Goal: Task Accomplishment & Management: Complete application form

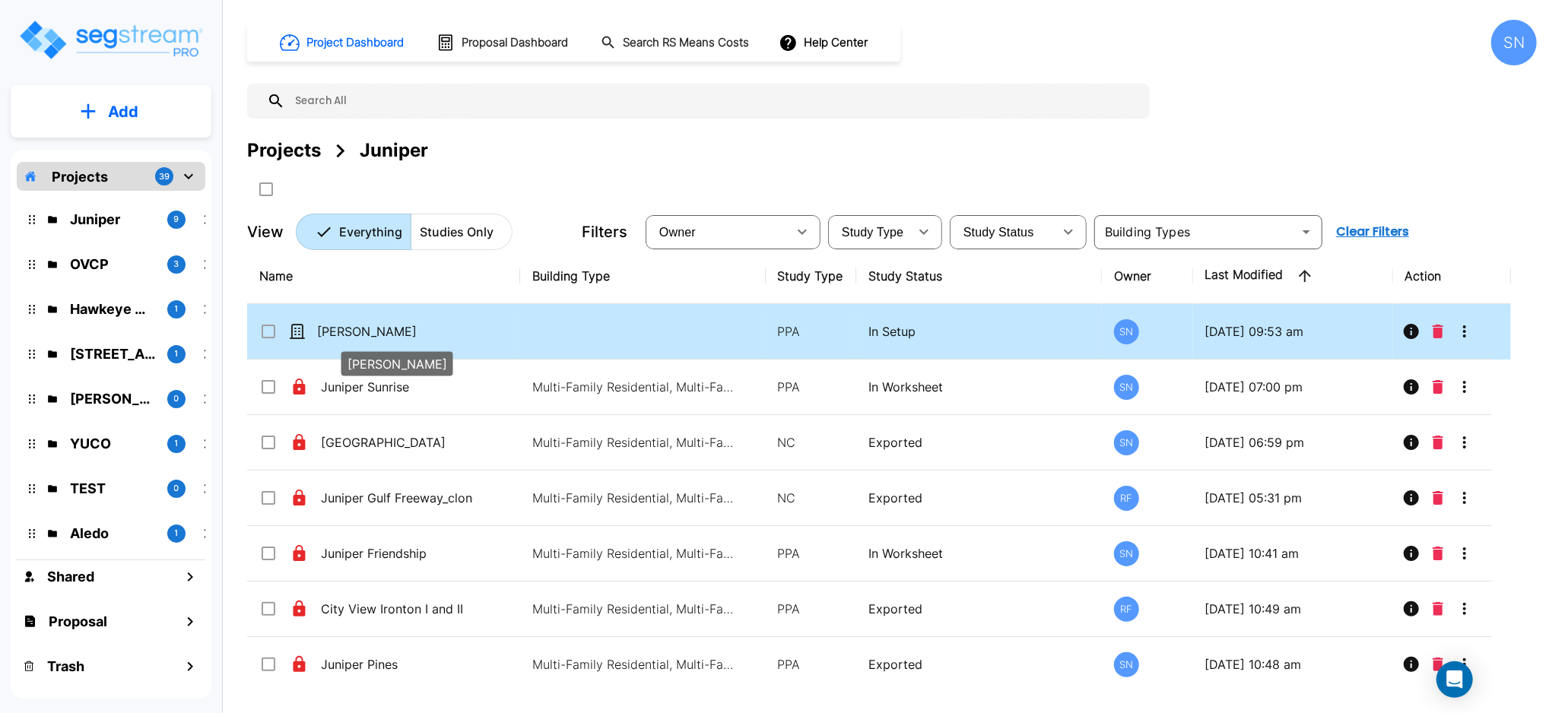
click at [362, 331] on p "[PERSON_NAME]" at bounding box center [393, 331] width 152 height 18
checkbox input "true"
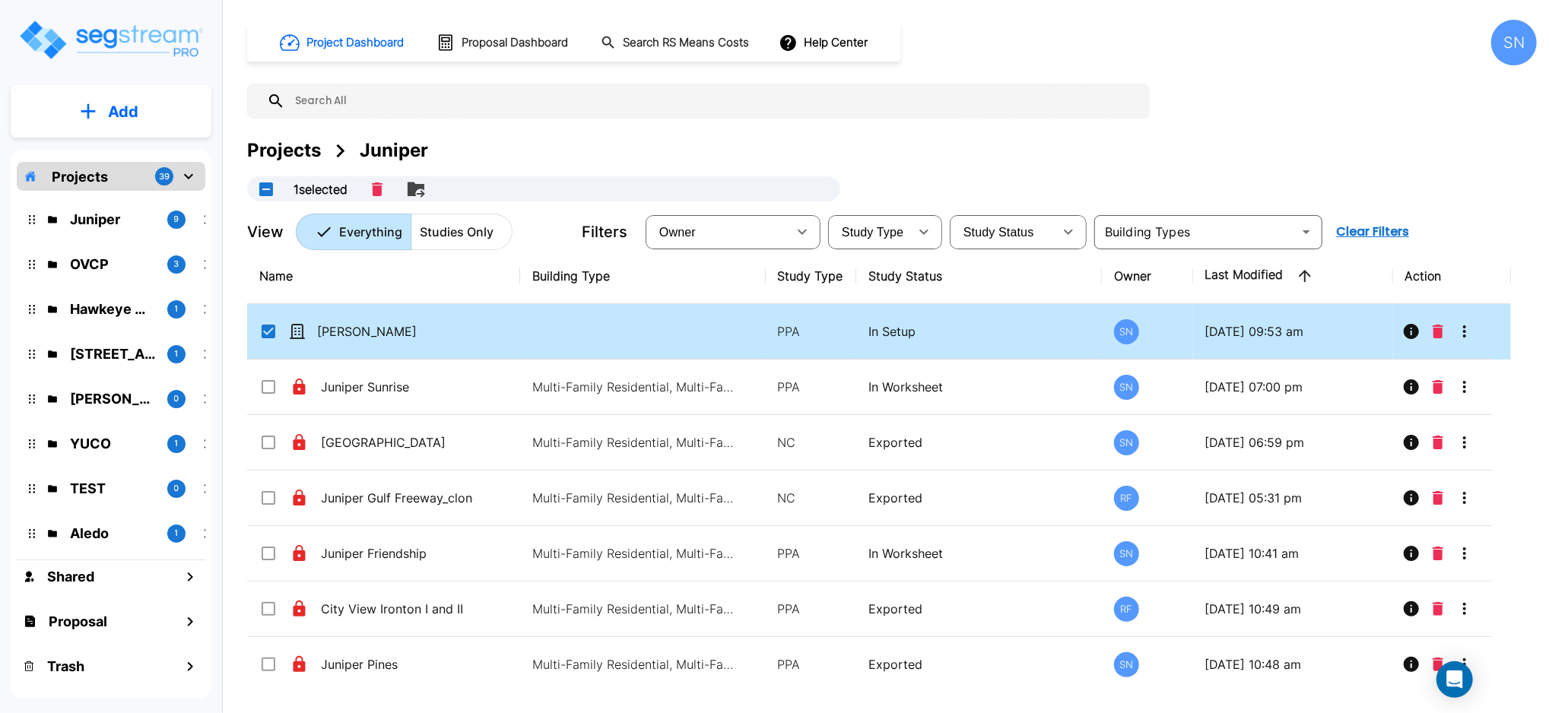
click at [457, 335] on p "[PERSON_NAME]" at bounding box center [393, 331] width 152 height 18
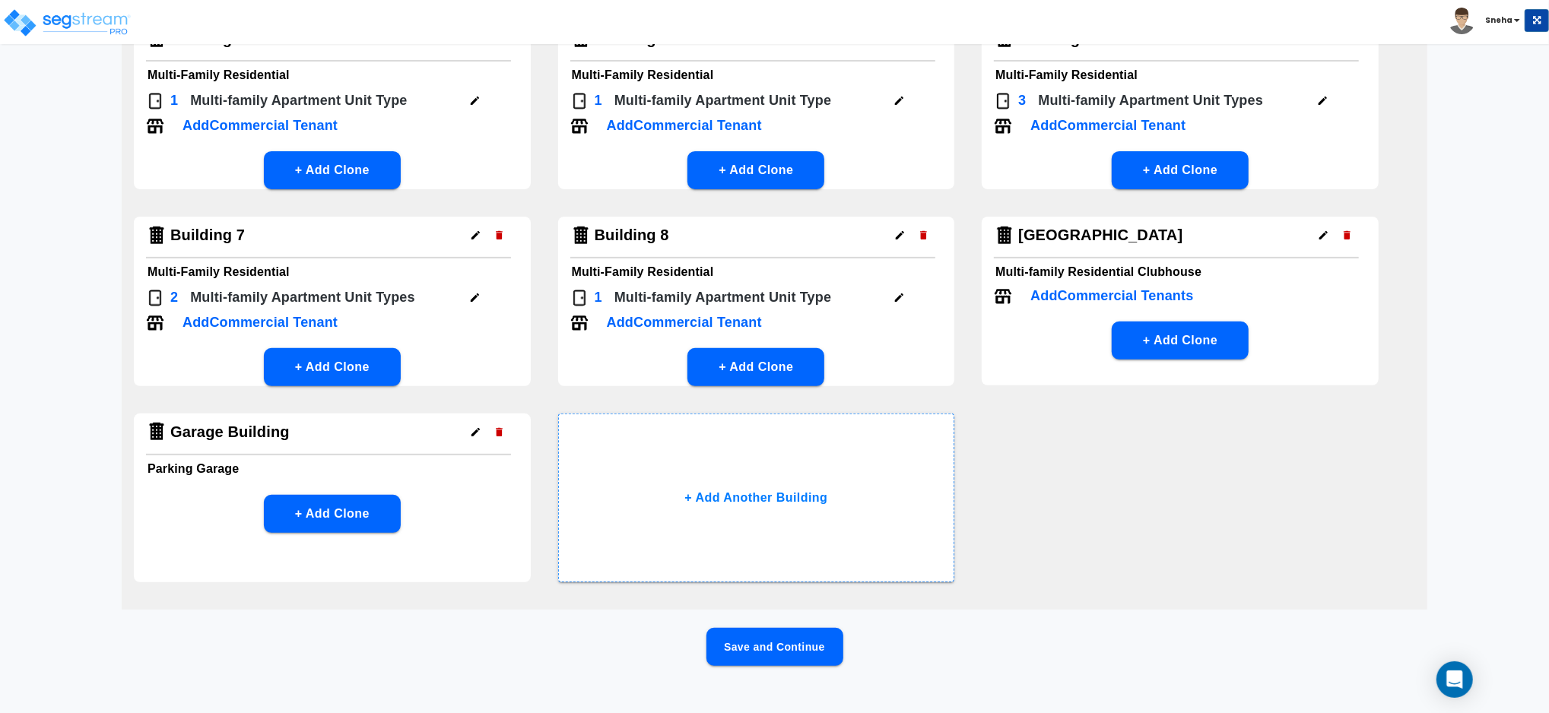
scroll to position [367, 0]
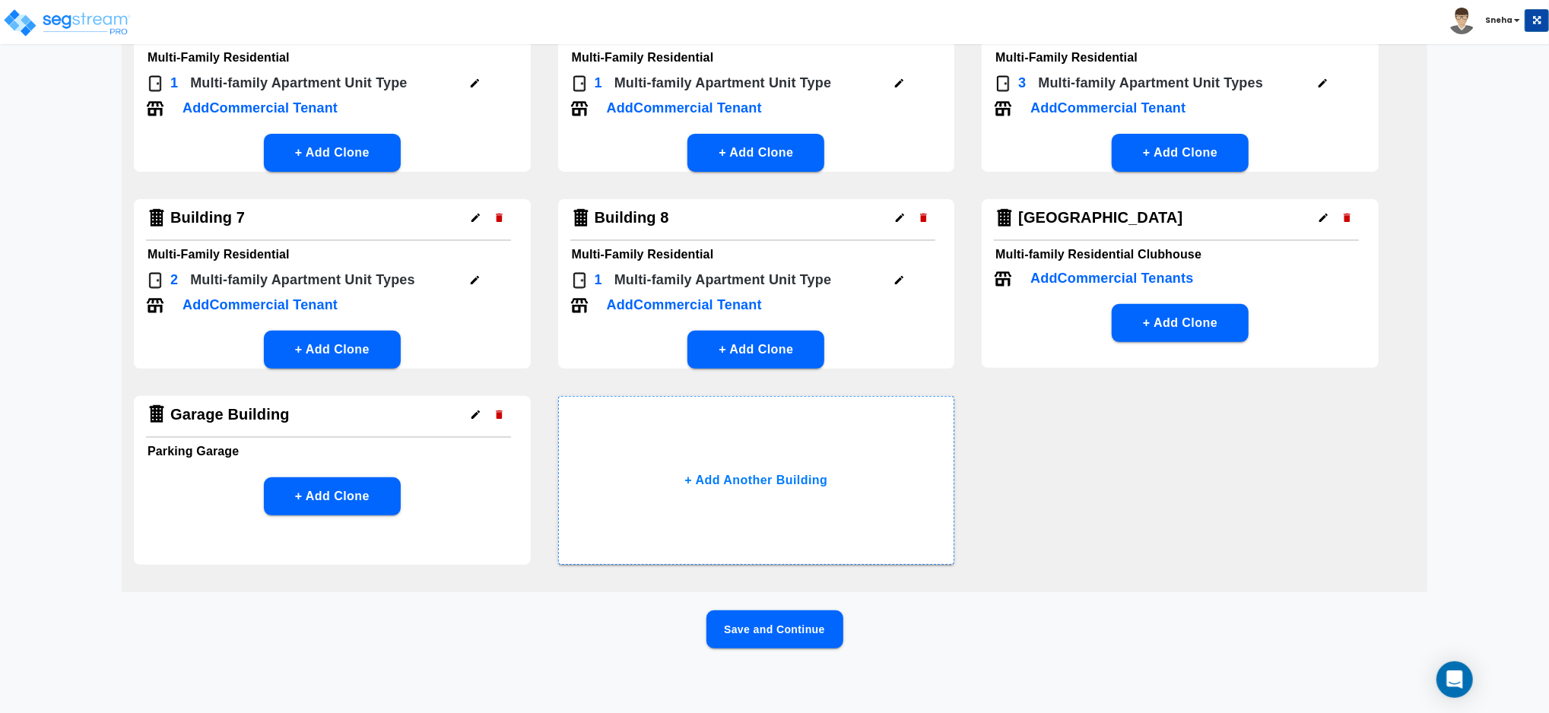
click at [751, 638] on button "Save and Continue" at bounding box center [775, 630] width 137 height 38
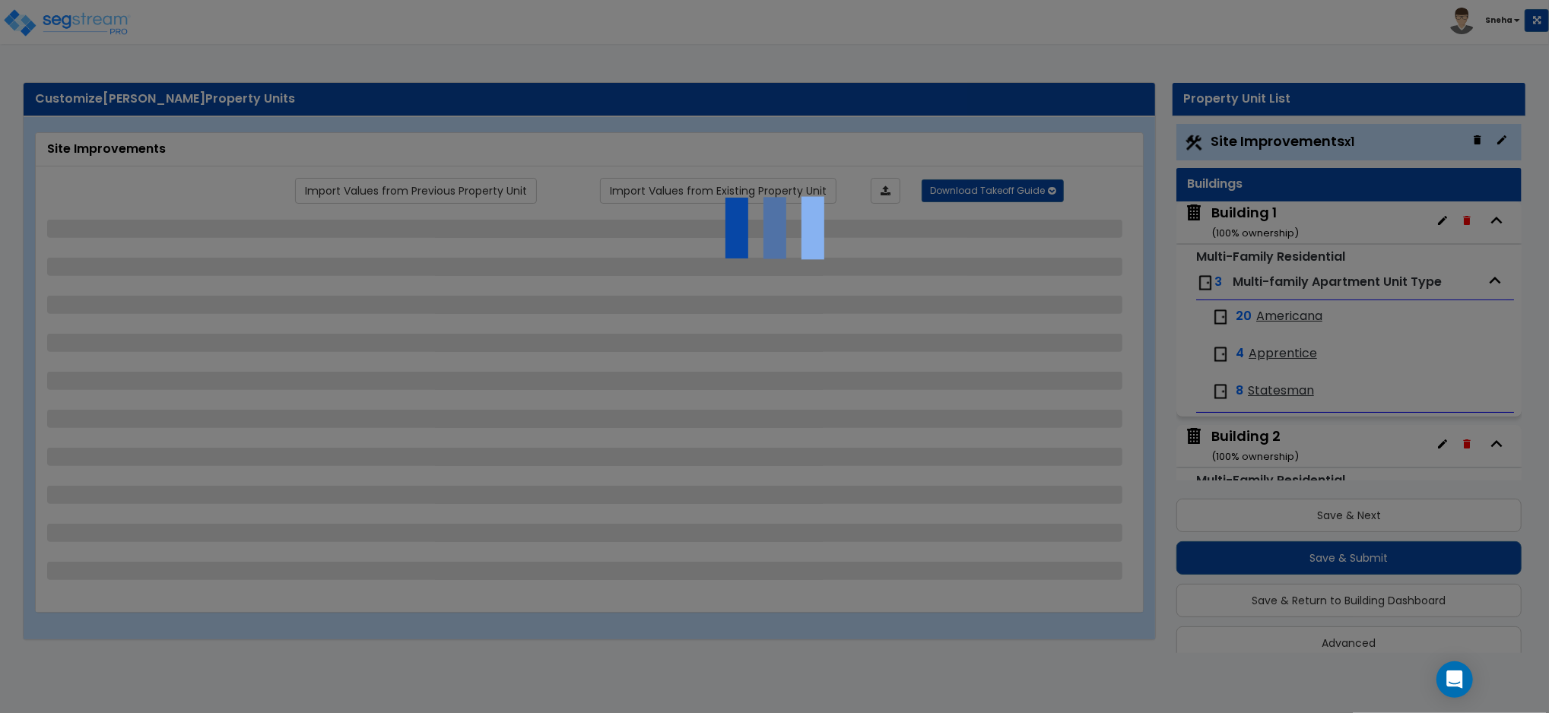
scroll to position [21, 0]
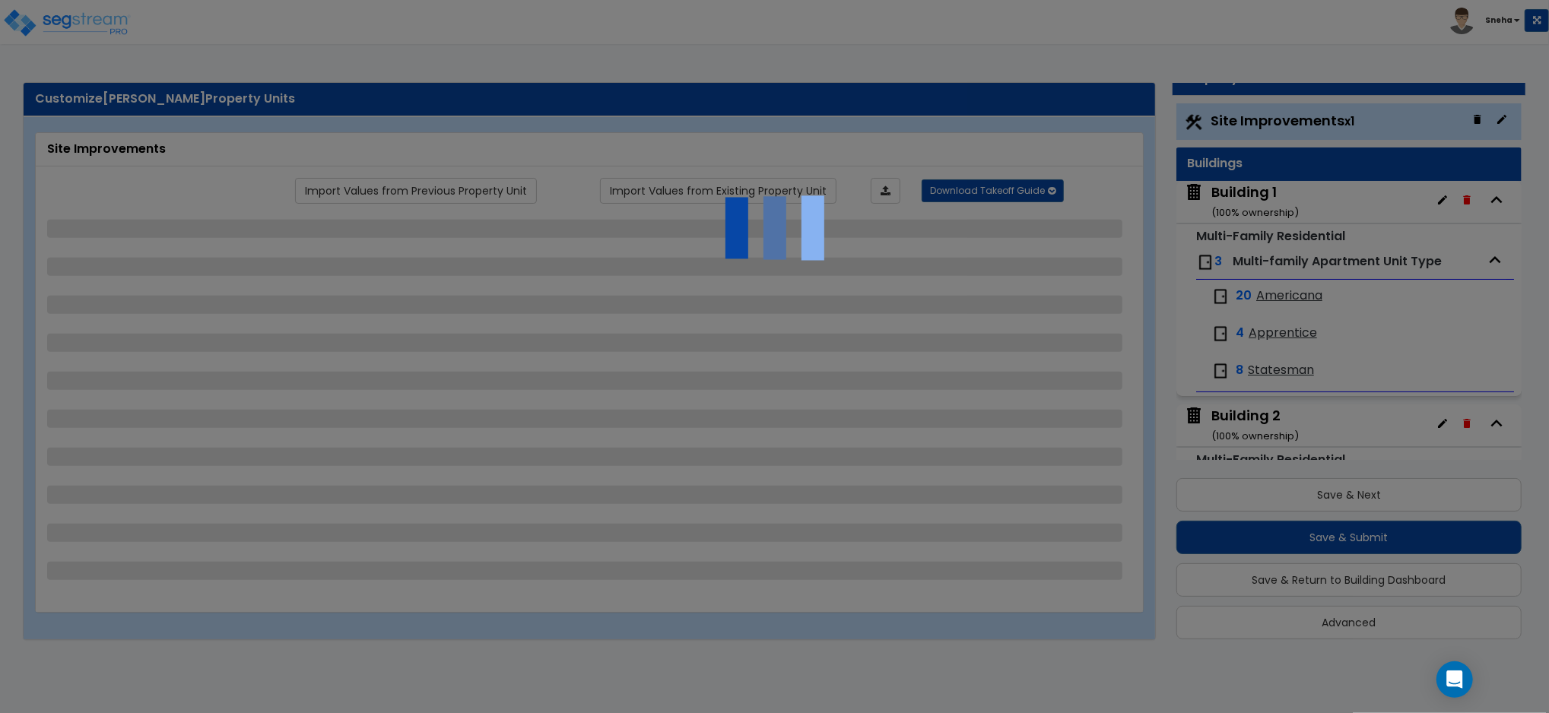
select select "2"
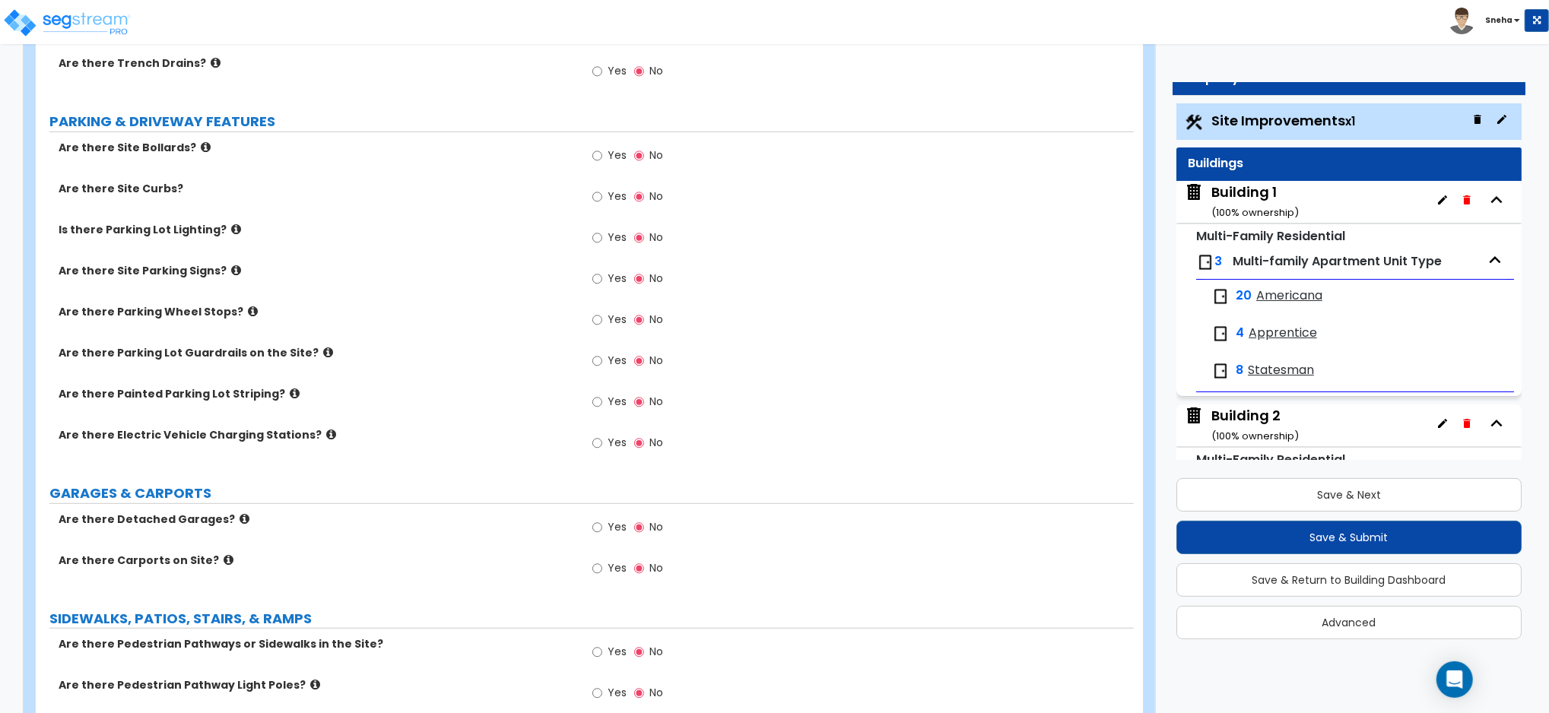
scroll to position [608, 0]
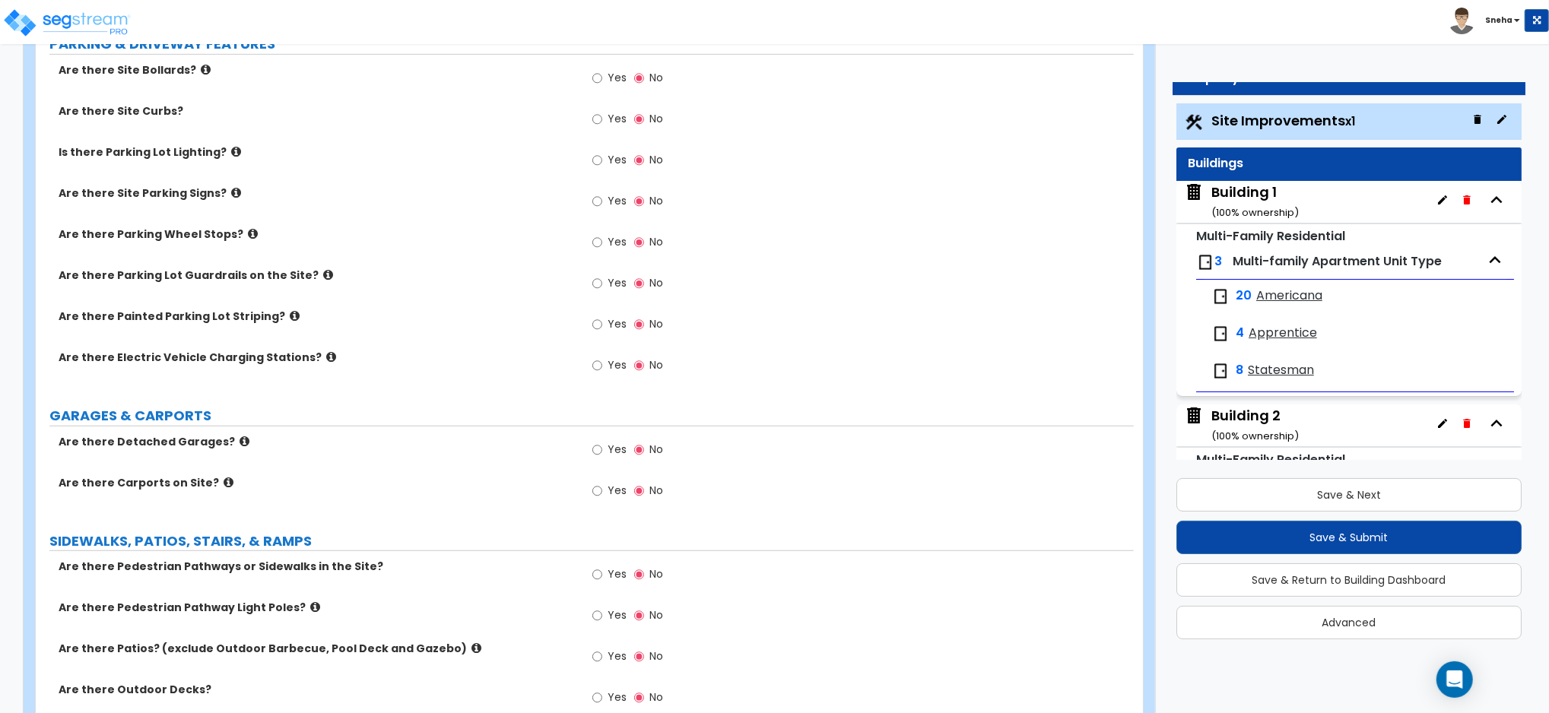
click at [610, 321] on span "Yes" at bounding box center [617, 323] width 19 height 15
click at [602, 321] on input "Yes" at bounding box center [597, 324] width 10 height 17
radio input "true"
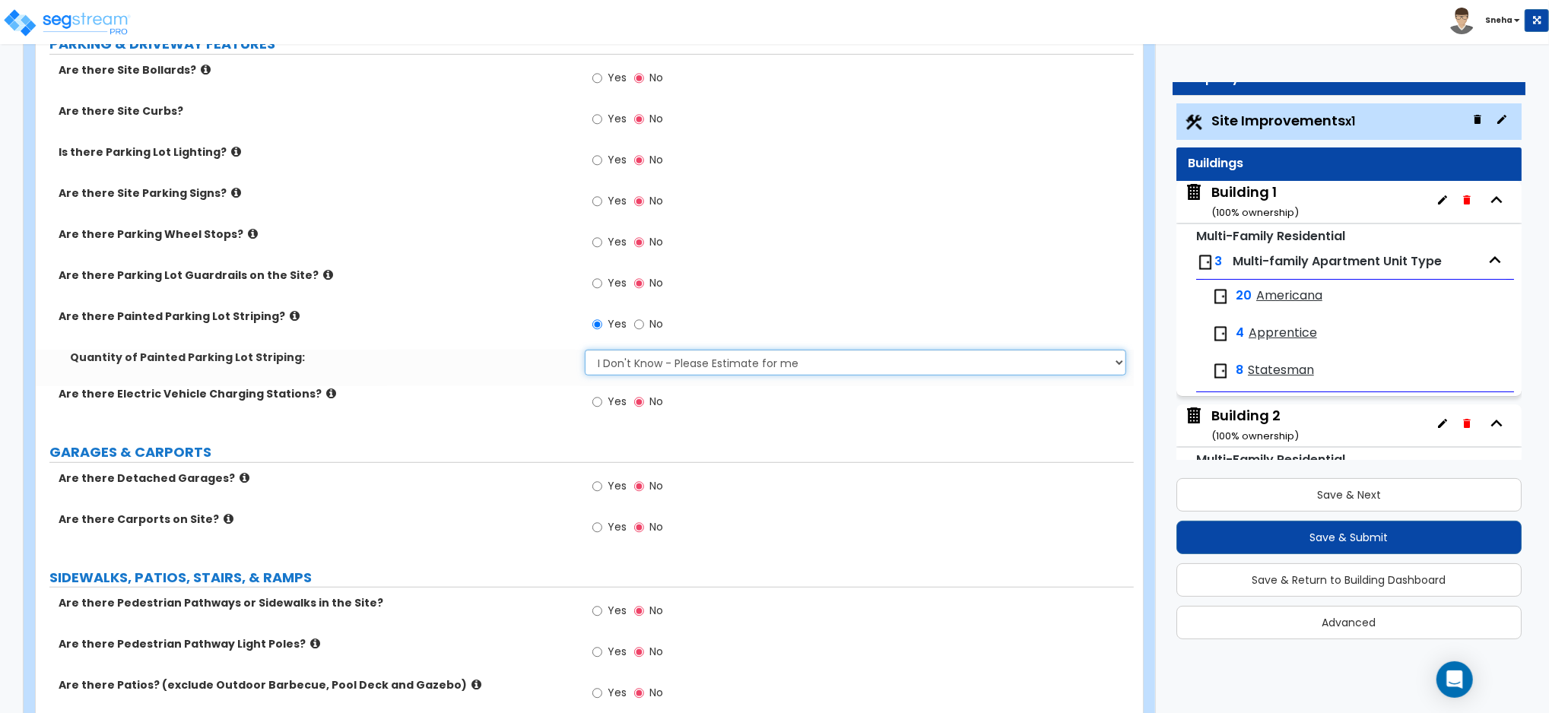
click at [618, 369] on select "I Don't Know - Please Estimate for me I Want to Enter the Number of Parking Spa…" at bounding box center [855, 363] width 541 height 26
select select "1"
click at [585, 350] on select "I Don't Know - Please Estimate for me I Want to Enter the Number of Parking Spa…" at bounding box center [855, 363] width 541 height 26
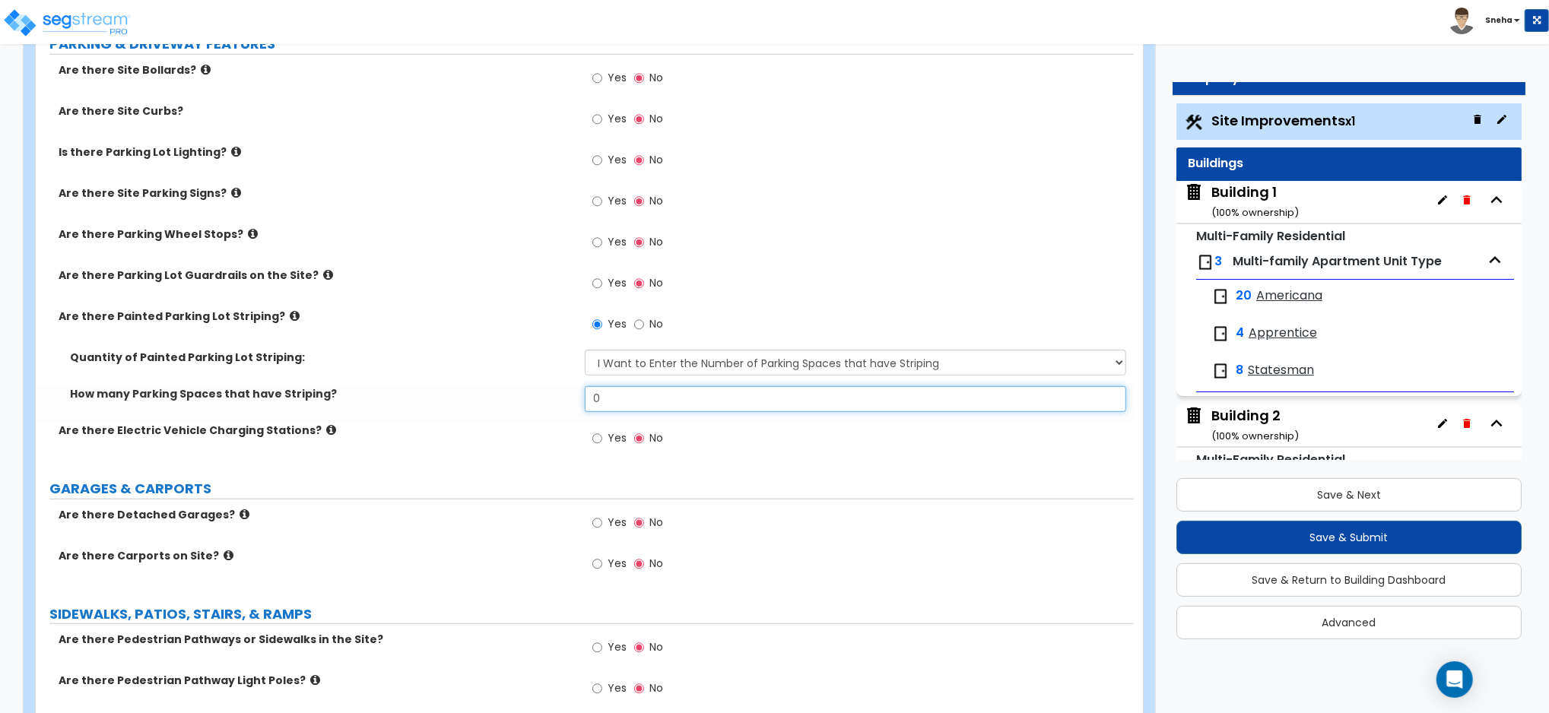
drag, startPoint x: 614, startPoint y: 403, endPoint x: 578, endPoint y: 404, distance: 36.5
click at [578, 404] on div "How many Parking Spaces that have Striping? 0" at bounding box center [585, 404] width 1098 height 37
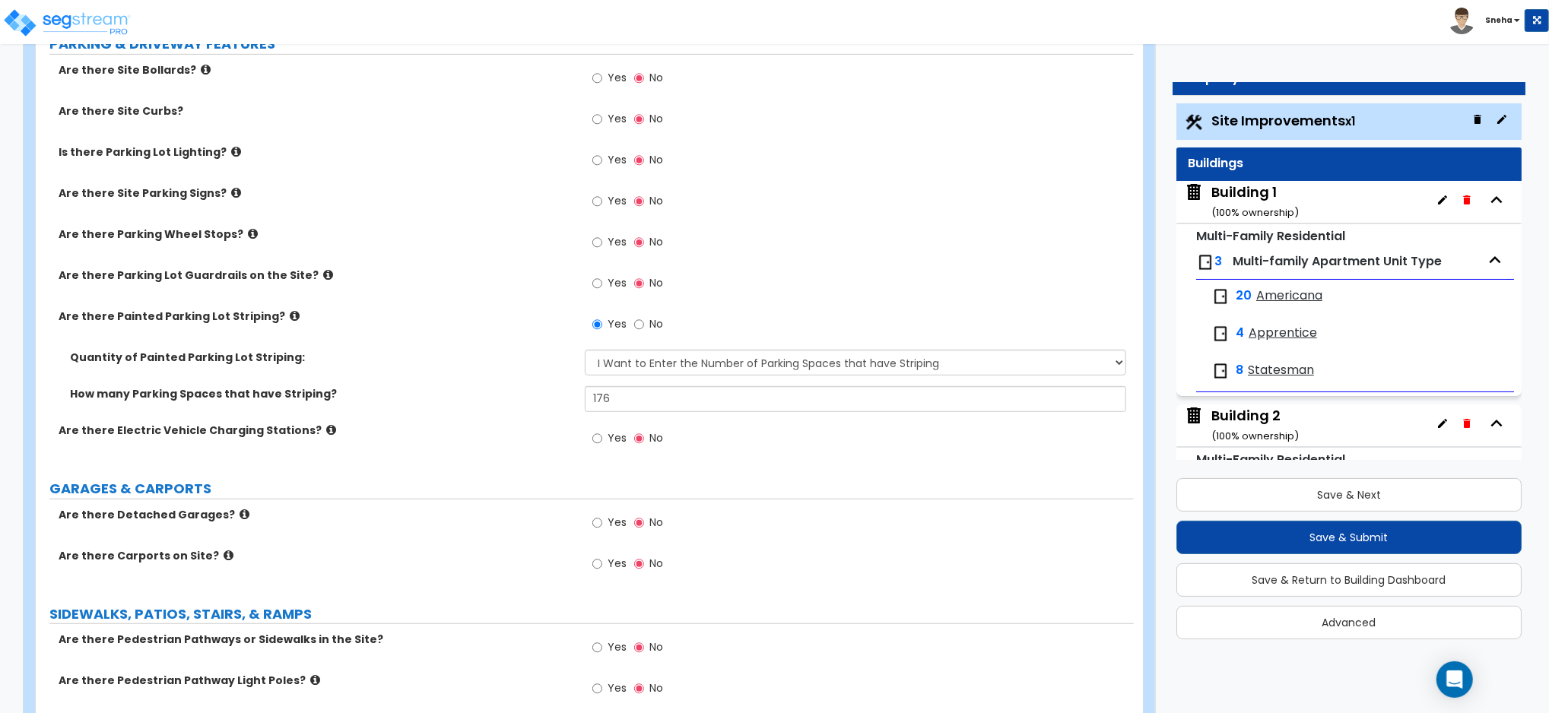
click at [578, 404] on div "How many Parking Spaces that have Striping? 176" at bounding box center [585, 404] width 1098 height 37
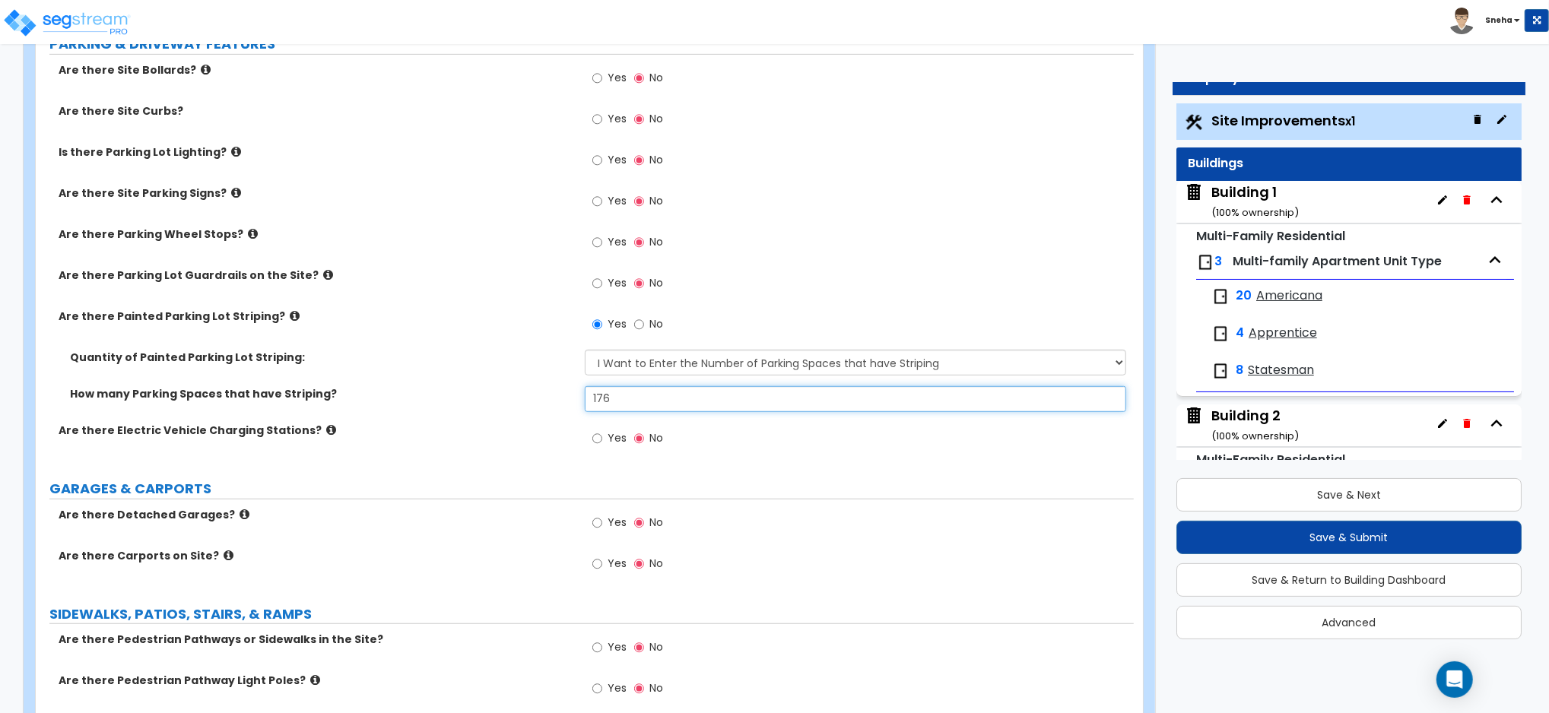
drag, startPoint x: 630, startPoint y: 399, endPoint x: 548, endPoint y: 399, distance: 82.1
click at [548, 399] on div "How many Parking Spaces that have Striping? 176" at bounding box center [585, 404] width 1098 height 37
type input "181"
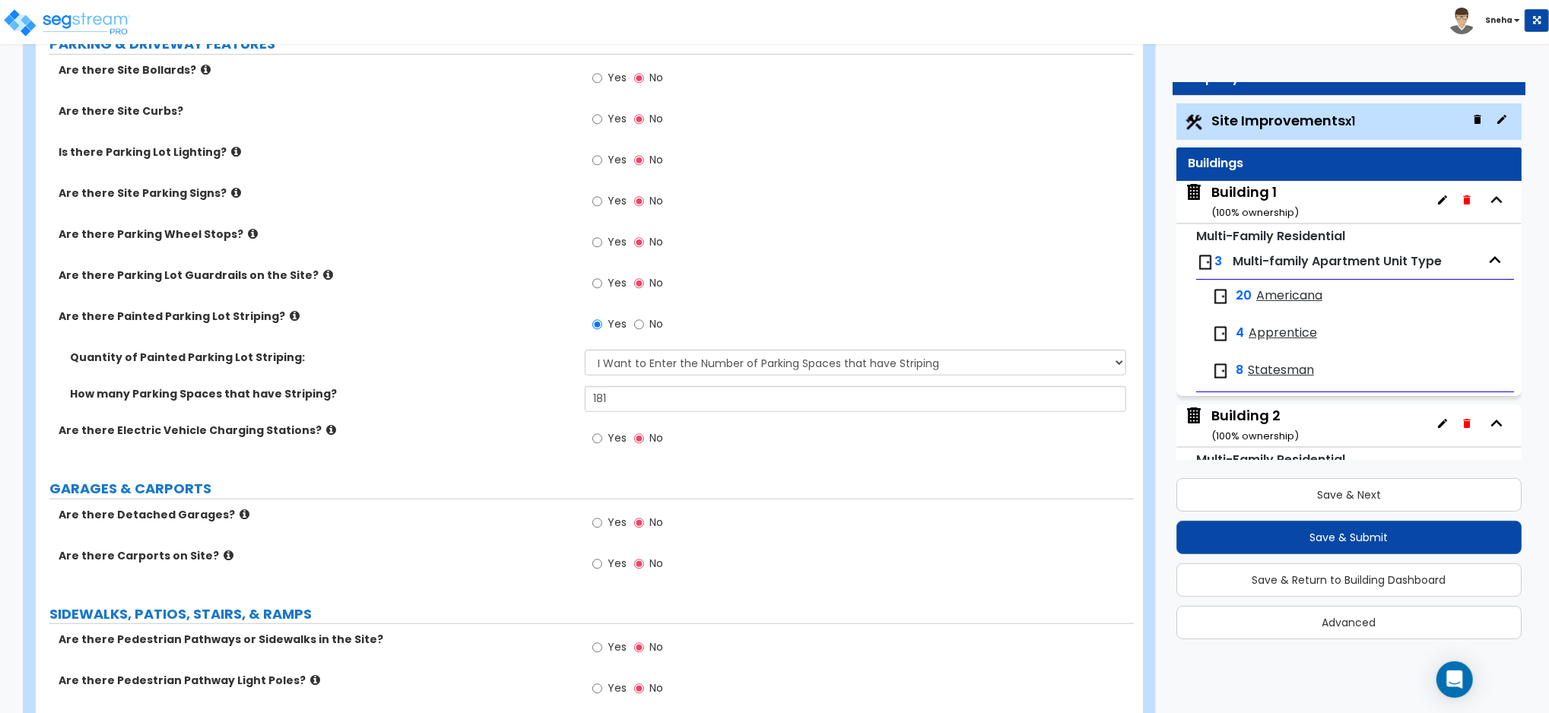
click at [616, 190] on label "Yes" at bounding box center [609, 203] width 34 height 26
click at [602, 193] on input "Yes" at bounding box center [597, 201] width 10 height 17
radio input "true"
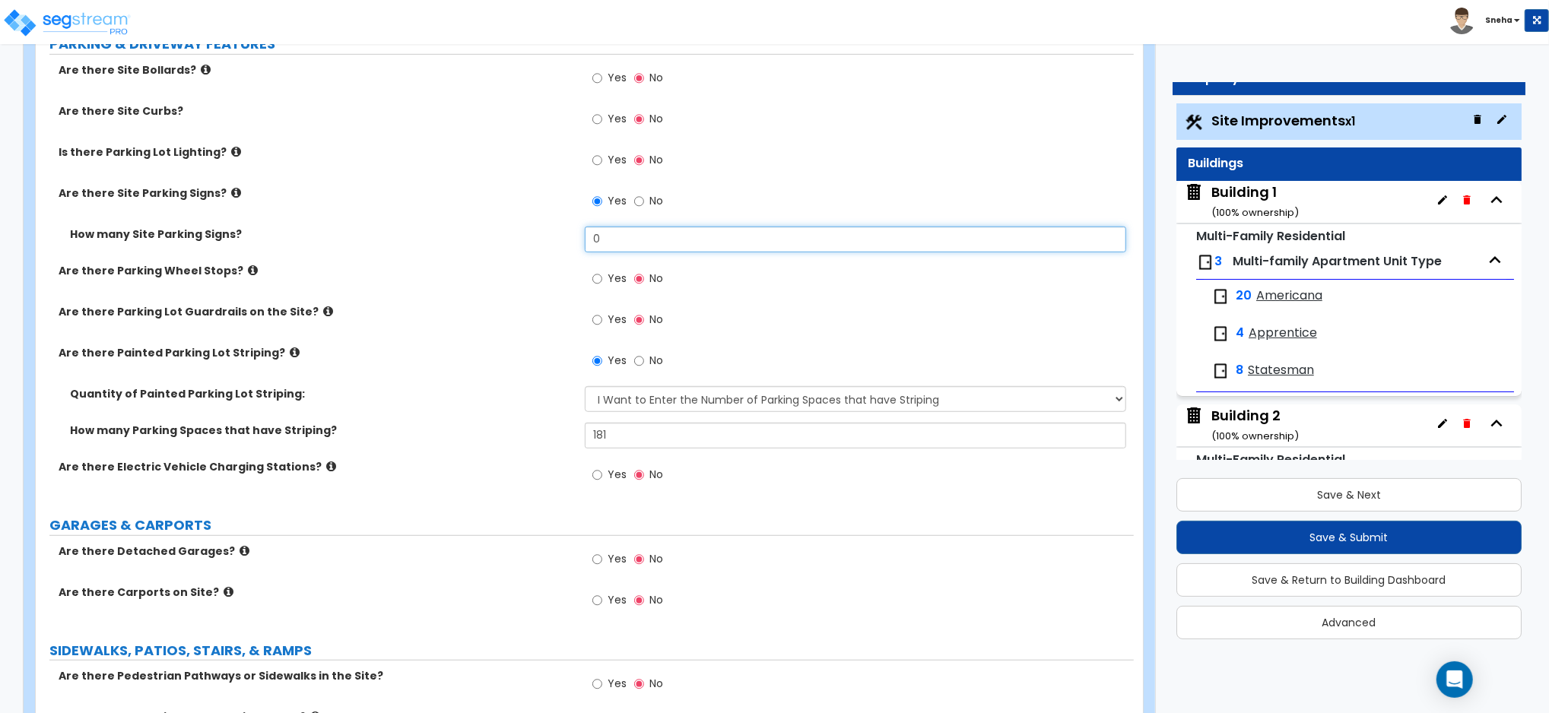
drag, startPoint x: 609, startPoint y: 240, endPoint x: 583, endPoint y: 240, distance: 26.6
click at [583, 240] on div "How many Site Parking Signs? 0" at bounding box center [585, 245] width 1098 height 37
type input "5"
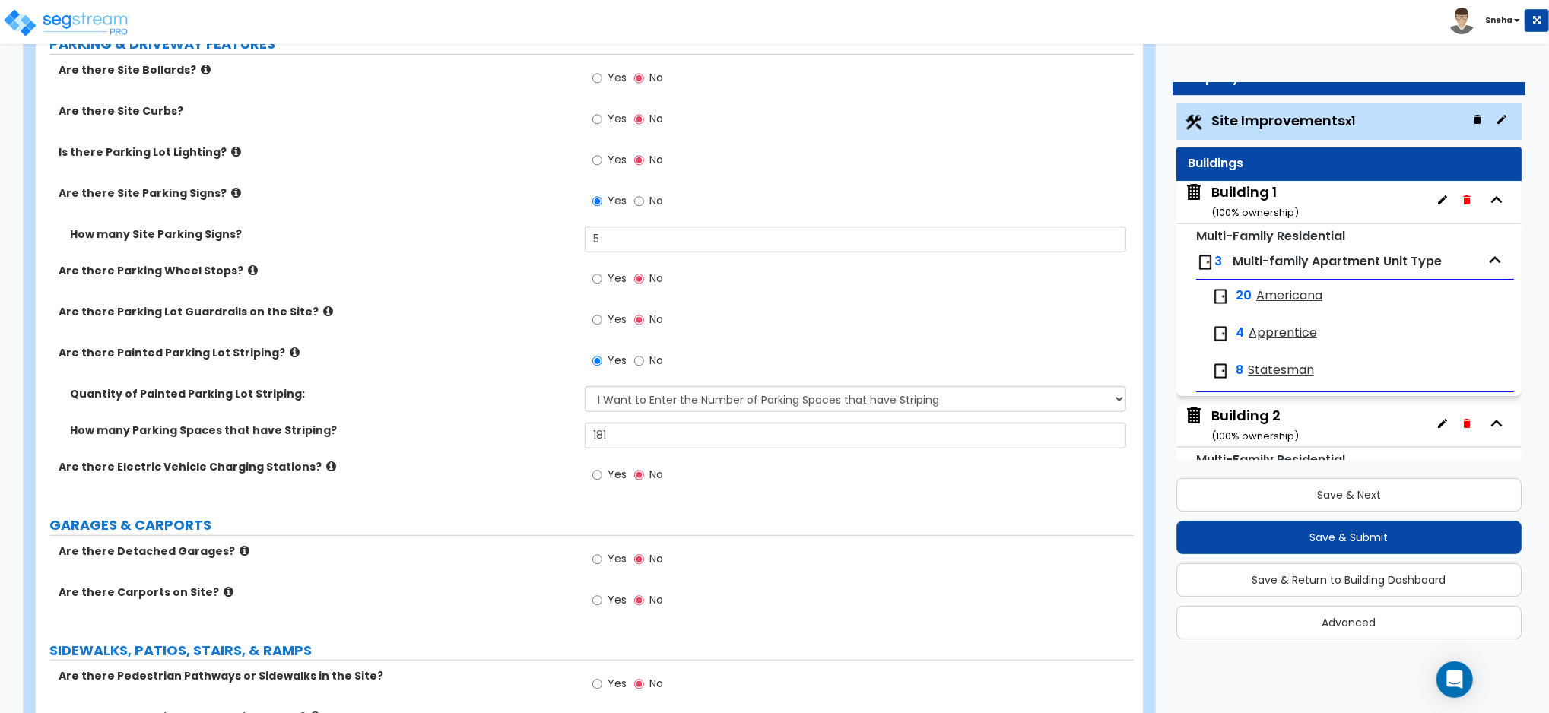
click at [503, 273] on label "Are there Parking Wheel Stops?" at bounding box center [316, 270] width 515 height 15
click at [610, 601] on span "Yes" at bounding box center [617, 599] width 19 height 15
click at [602, 601] on input "Yes" at bounding box center [597, 600] width 10 height 17
radio input "true"
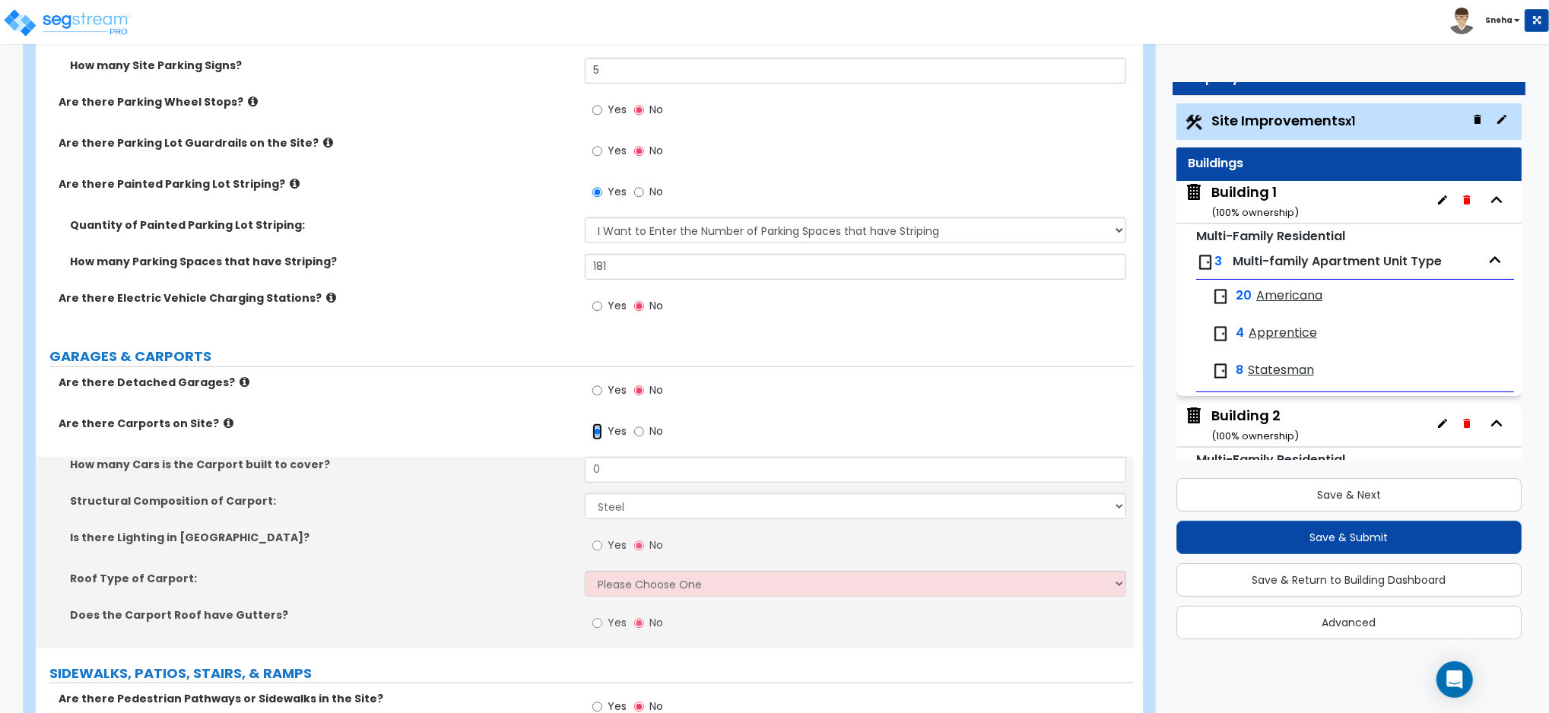
scroll to position [811, 0]
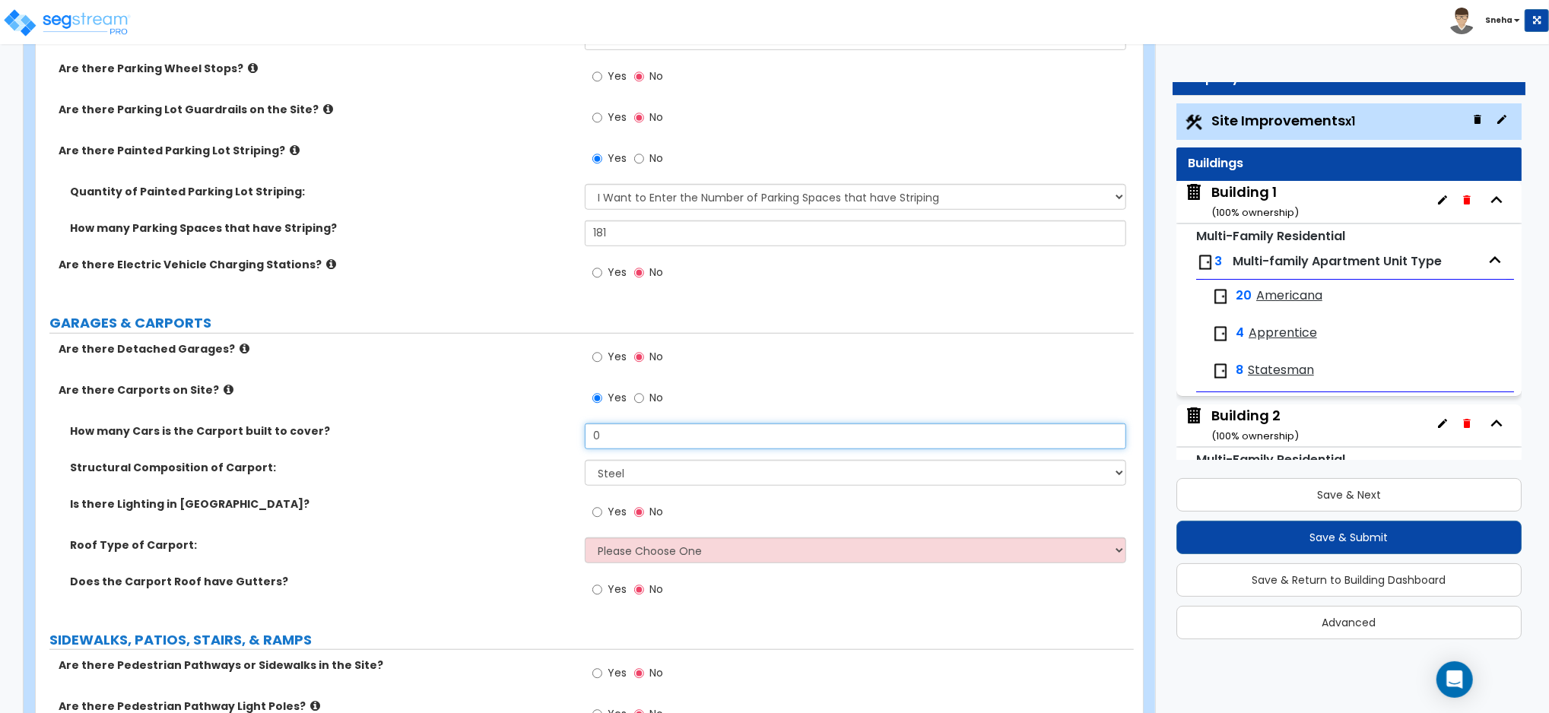
drag, startPoint x: 637, startPoint y: 437, endPoint x: 495, endPoint y: 430, distance: 141.6
click at [495, 430] on div "How many Cars is the Carport built to cover? 0" at bounding box center [585, 442] width 1098 height 37
type input "102"
click at [479, 441] on div "How many Cars is the Carport built to cover? 102" at bounding box center [585, 442] width 1098 height 37
click at [663, 554] on select "Please Choose One Gabled Roof Flat Roof" at bounding box center [855, 551] width 541 height 26
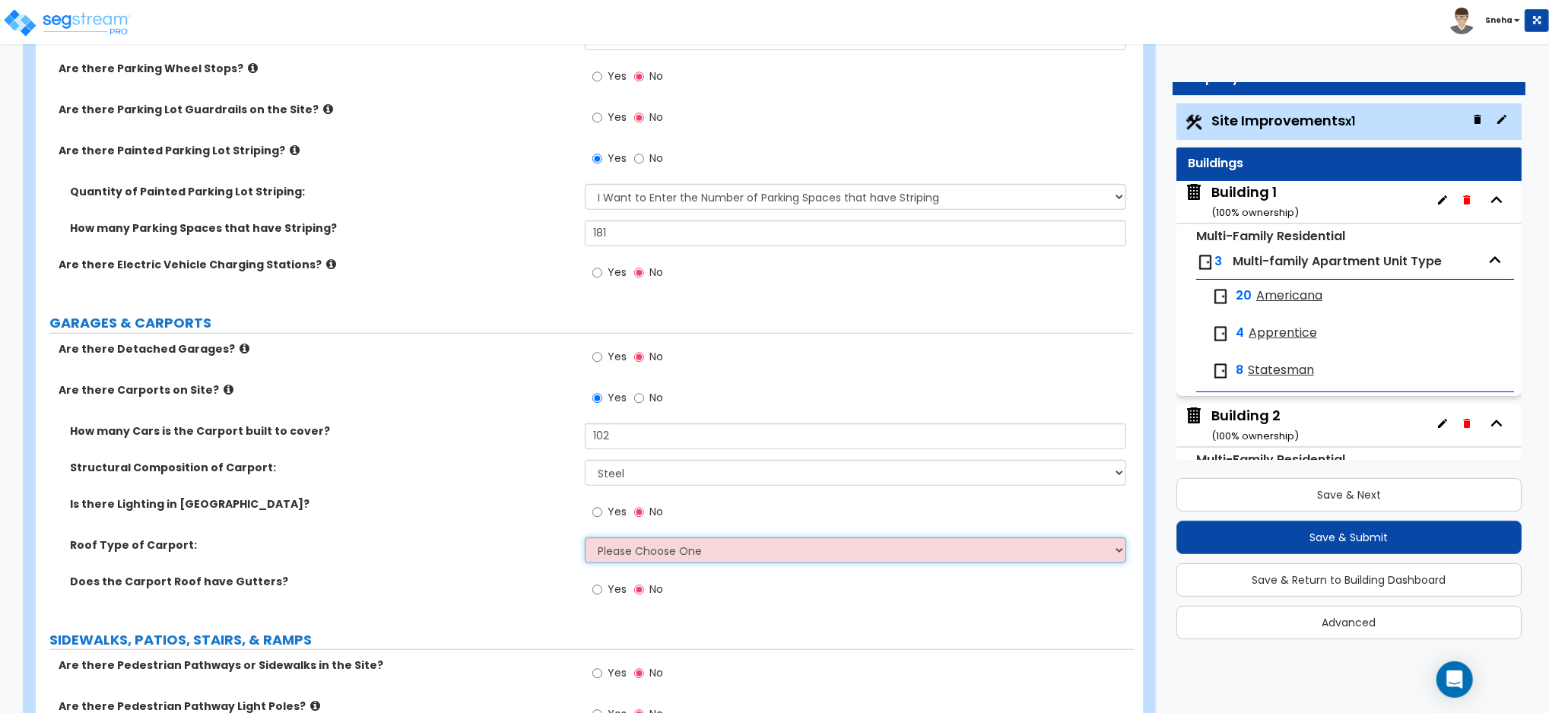
select select "2"
click at [585, 538] on select "Please Choose One Gabled Roof Flat Roof" at bounding box center [855, 551] width 541 height 26
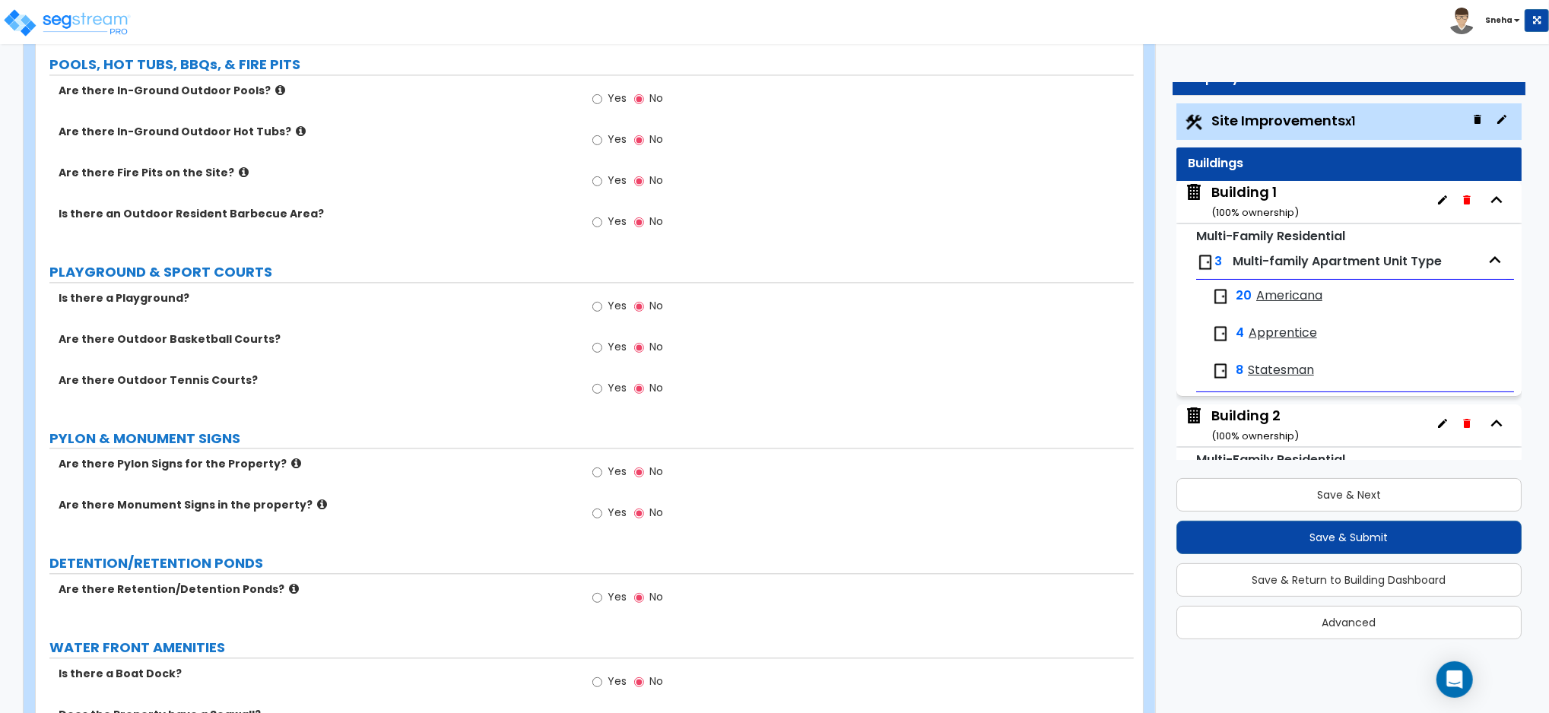
scroll to position [2847, 0]
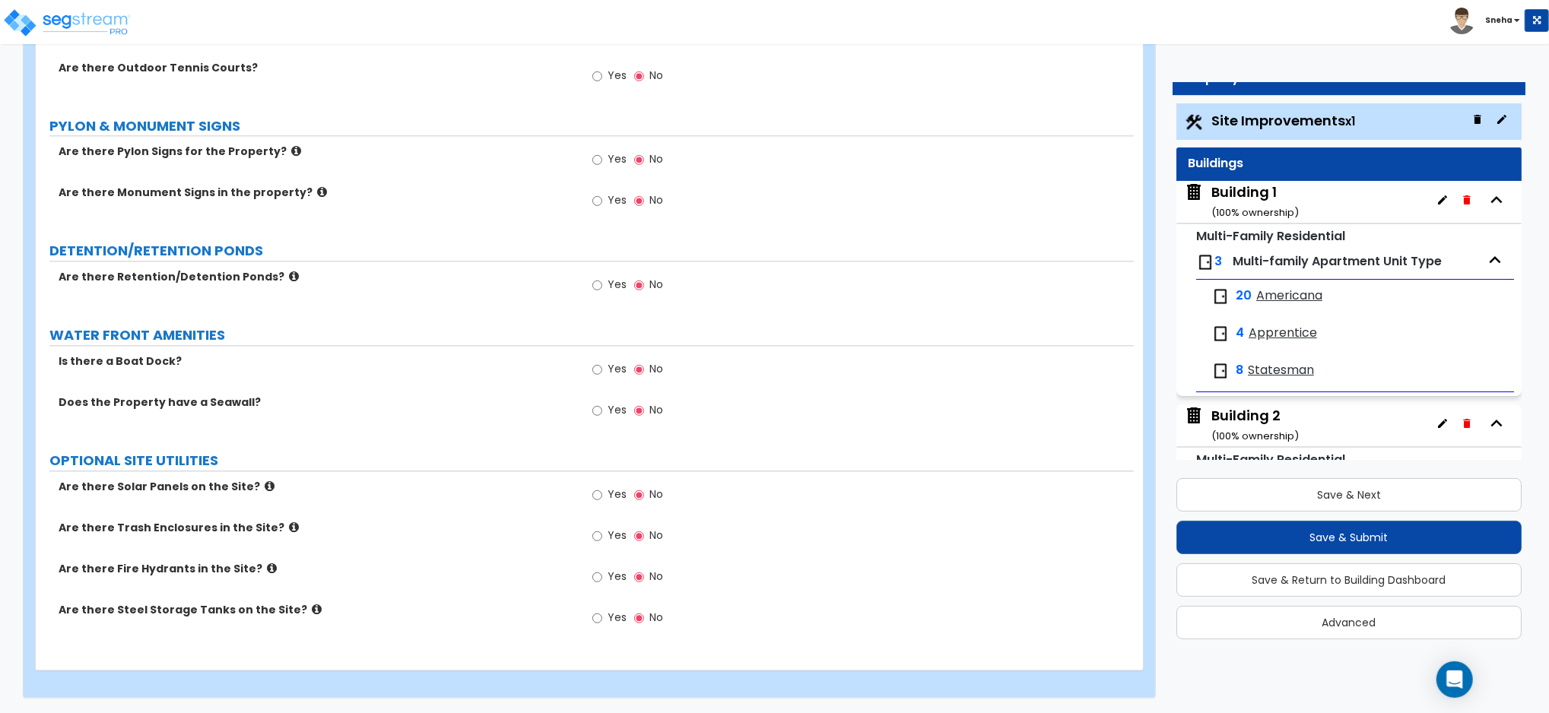
click at [619, 284] on span "Yes" at bounding box center [617, 284] width 19 height 15
click at [602, 284] on input "Yes" at bounding box center [597, 285] width 10 height 17
radio input "true"
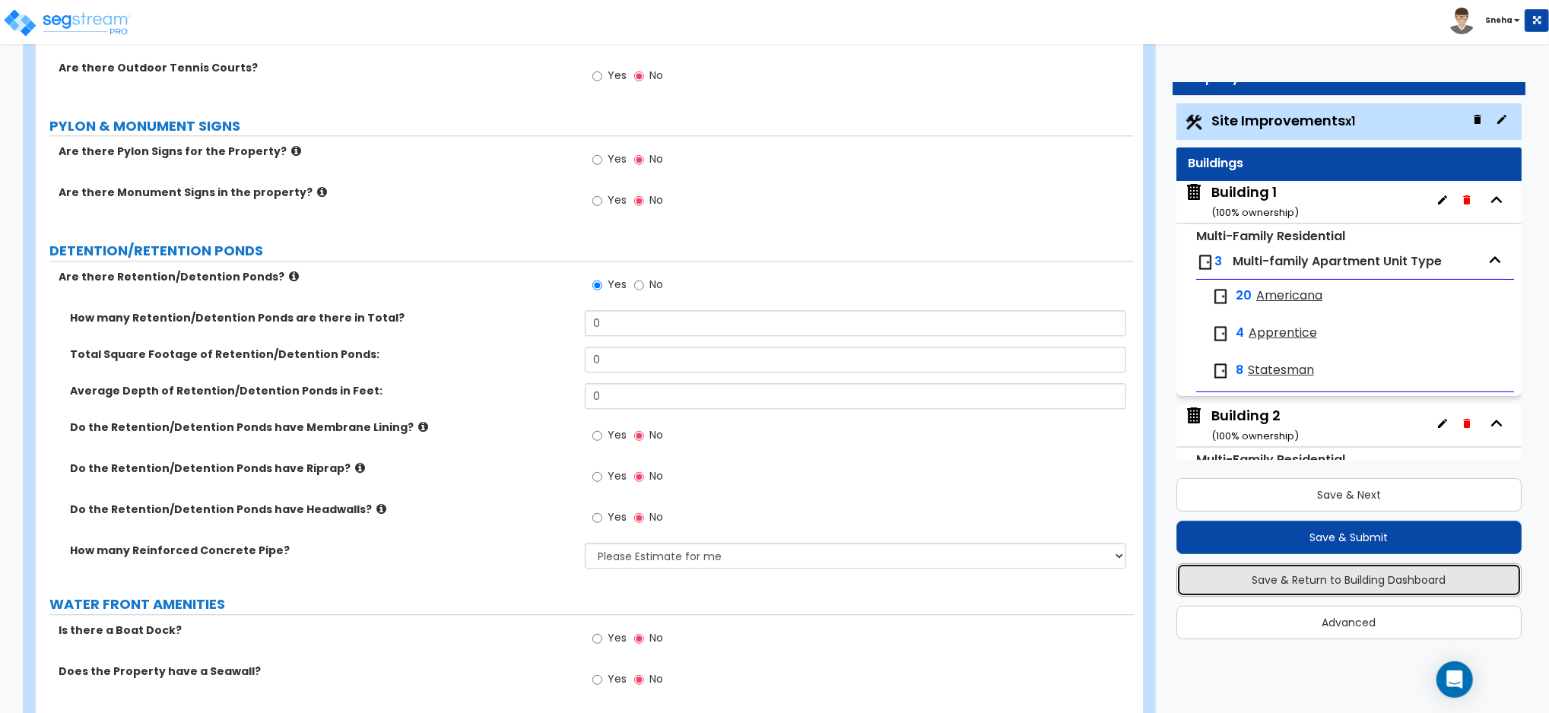
click at [1349, 576] on button "Save & Return to Building Dashboard" at bounding box center [1349, 580] width 345 height 33
